Goal: Transaction & Acquisition: Purchase product/service

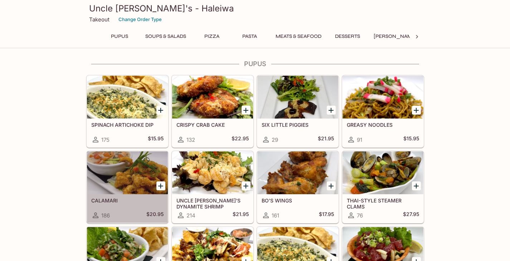
click at [115, 175] on div at bounding box center [127, 173] width 81 height 43
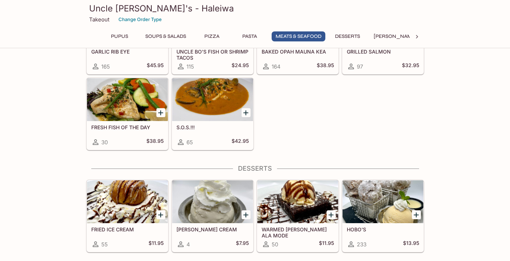
scroll to position [966, 0]
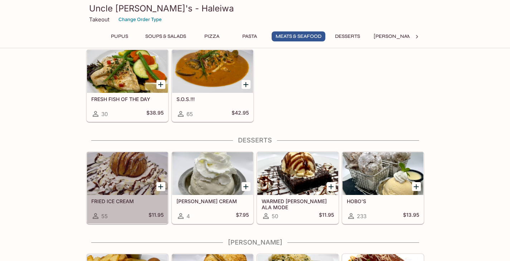
click at [126, 158] on div at bounding box center [127, 173] width 81 height 43
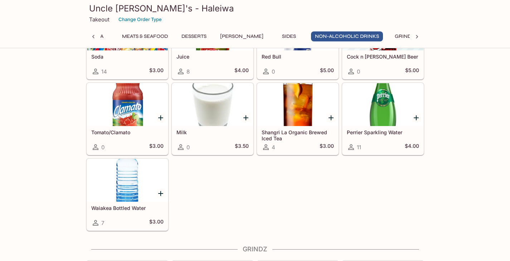
scroll to position [1685, 0]
